Goal: Task Accomplishment & Management: Use online tool/utility

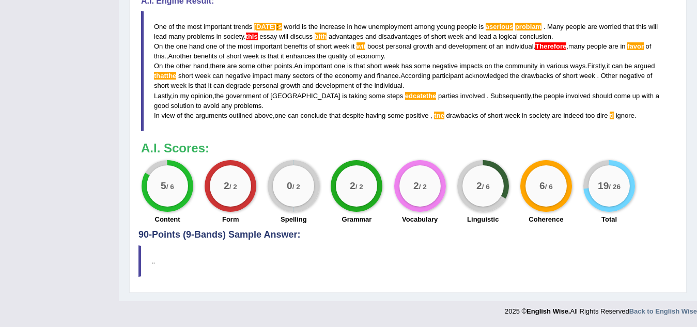
drag, startPoint x: 673, startPoint y: 87, endPoint x: 671, endPoint y: 96, distance: 9.0
click at [676, 92] on div "Instructions: You will have 20 minutes to plan, write and revise an essay about…" at bounding box center [407, 0] width 539 height 460
drag, startPoint x: 630, startPoint y: 120, endPoint x: 585, endPoint y: 53, distance: 80.9
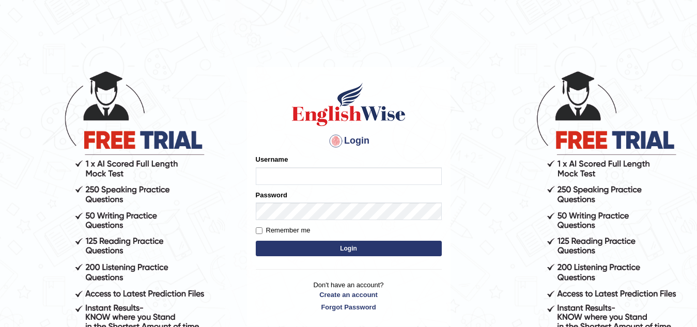
type input "Narendrasingh"
click at [389, 244] on button "Login" at bounding box center [349, 248] width 186 height 15
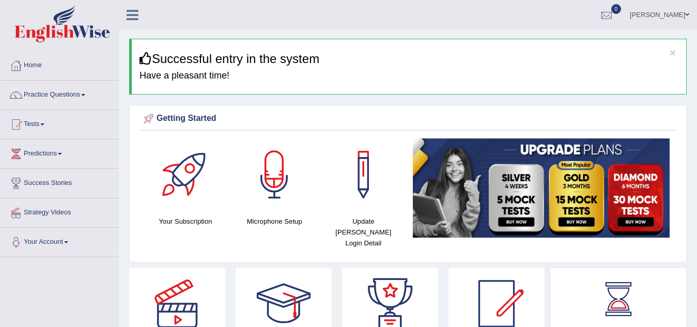
click at [85, 96] on span at bounding box center [83, 95] width 4 height 2
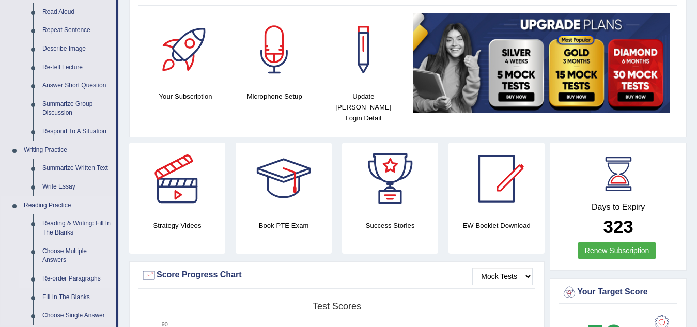
scroll to position [155, 0]
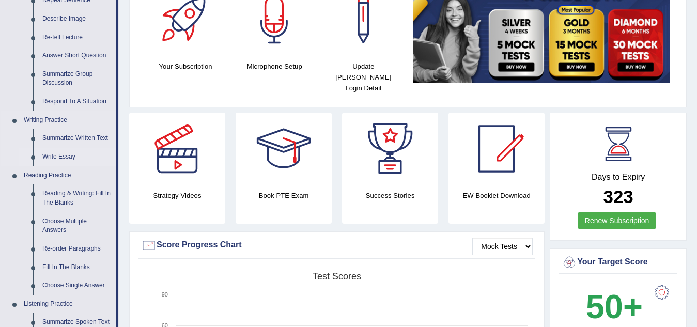
click at [67, 157] on link "Write Essay" at bounding box center [77, 157] width 78 height 19
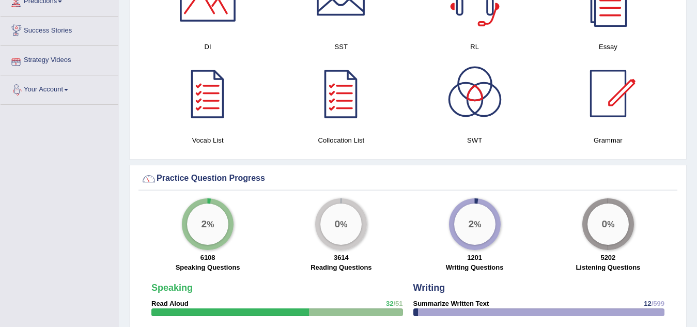
scroll to position [672, 0]
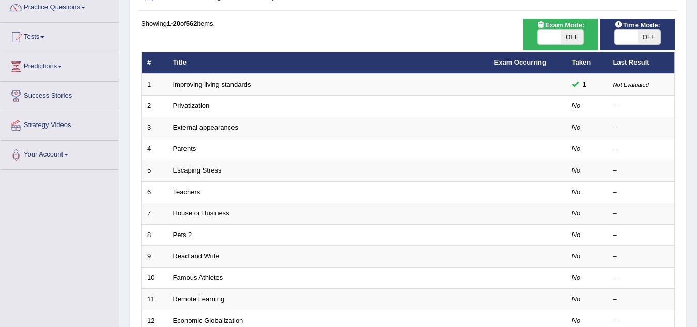
click at [574, 38] on span "OFF" at bounding box center [571, 37] width 23 height 14
checkbox input "true"
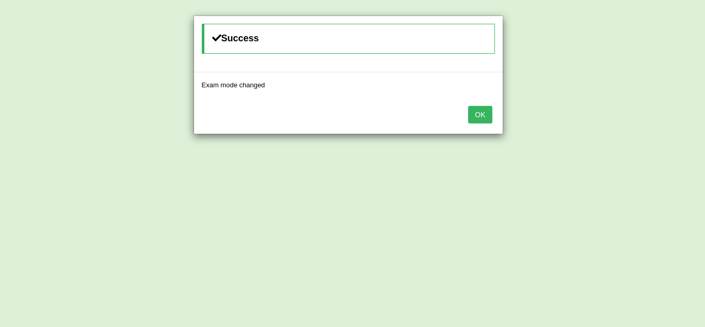
click at [483, 120] on button "OK" at bounding box center [480, 115] width 24 height 18
click at [483, 118] on button "OK" at bounding box center [480, 115] width 24 height 18
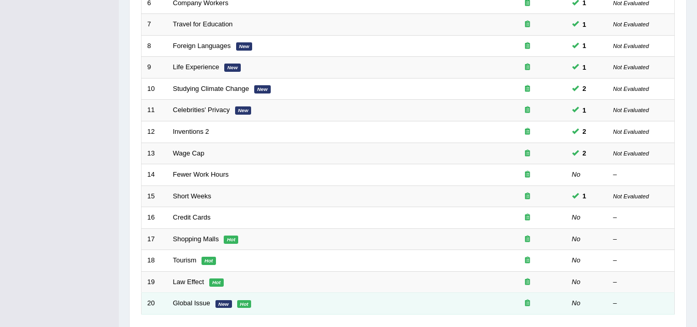
scroll to position [346, 0]
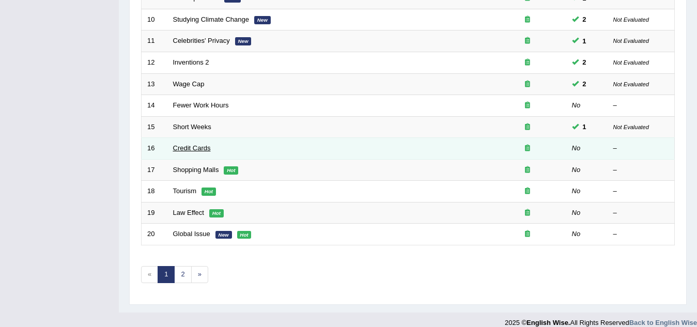
click at [196, 148] on link "Credit Cards" at bounding box center [192, 148] width 38 height 8
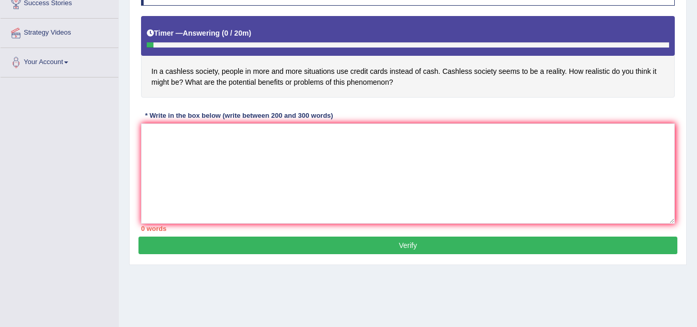
scroll to position [128, 0]
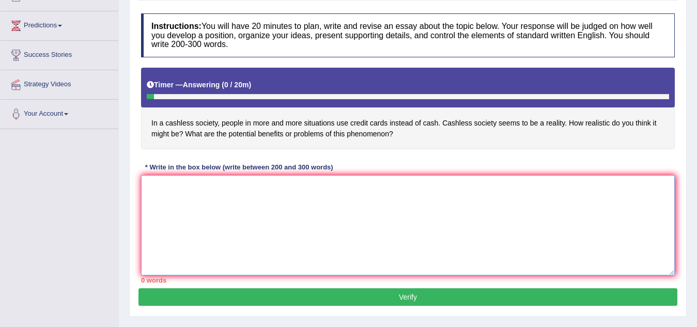
click at [154, 188] on textarea at bounding box center [408, 225] width 534 height 100
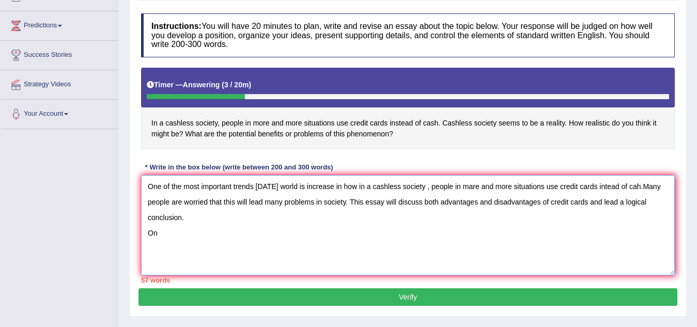
click at [176, 238] on textarea "One of the most important trends [DATE] world is increase in how in a cashless …" at bounding box center [408, 225] width 534 height 100
click at [263, 196] on textarea "One of the most important trends [DATE] world is increase in how in a cashless …" at bounding box center [408, 225] width 534 height 100
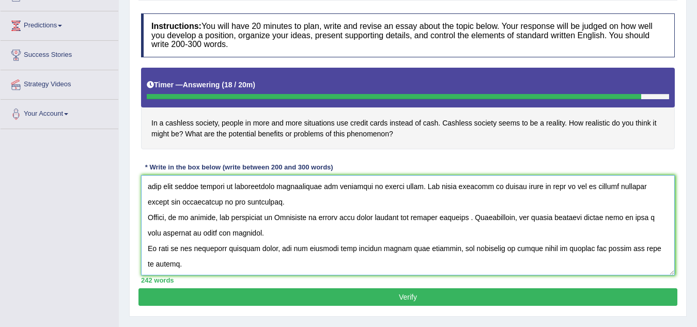
scroll to position [201, 0]
type textarea "One of the most important trends [DATE] world is increase in how in a cashless …"
click at [385, 299] on button "Verify" at bounding box center [407, 297] width 539 height 18
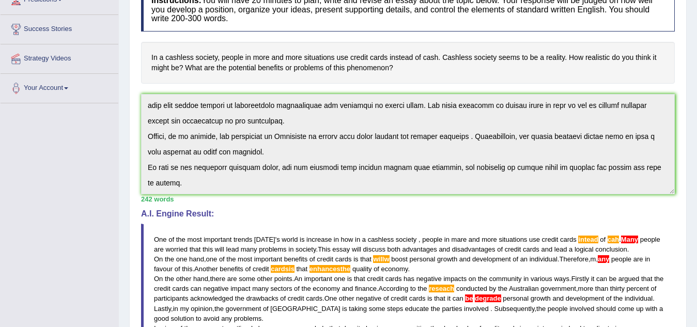
scroll to position [212, 0]
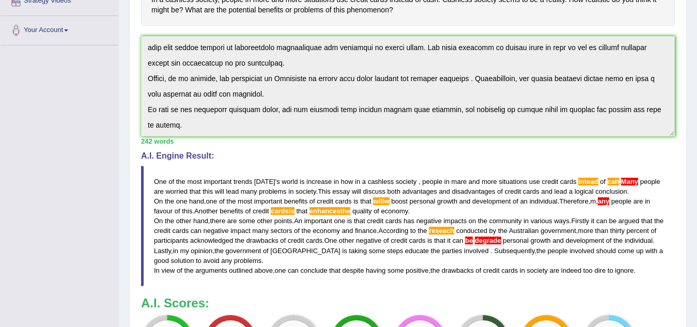
click at [483, 239] on blockquote "One of the most important trends [DATE] ' s world is increase in how in a cashl…" at bounding box center [408, 226] width 534 height 120
